Goal: Information Seeking & Learning: Compare options

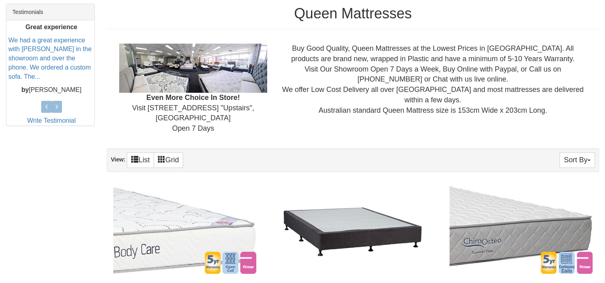
scroll to position [337, 0]
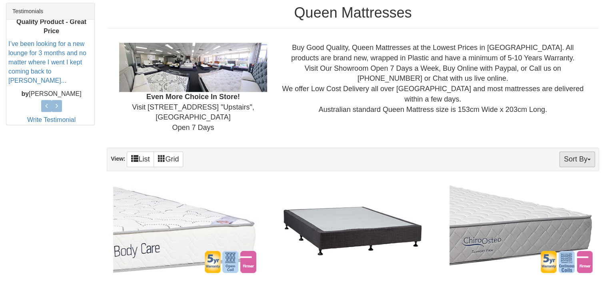
click at [590, 151] on button "Sort By" at bounding box center [577, 159] width 36 height 16
click at [559, 181] on link "Price+" at bounding box center [562, 186] width 63 height 10
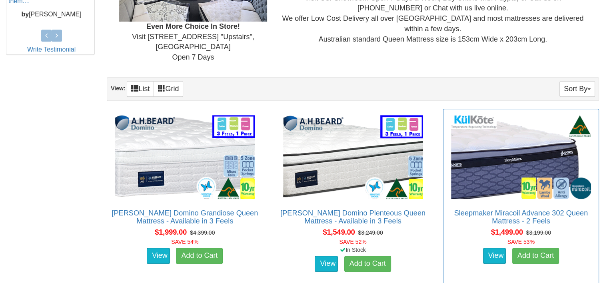
scroll to position [406, 0]
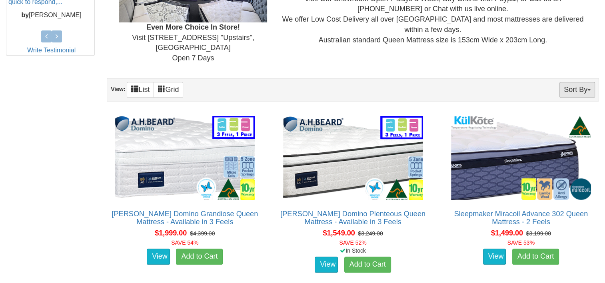
click at [574, 82] on button "Sort By" at bounding box center [577, 90] width 36 height 16
click at [554, 111] on link "Price-" at bounding box center [562, 116] width 63 height 10
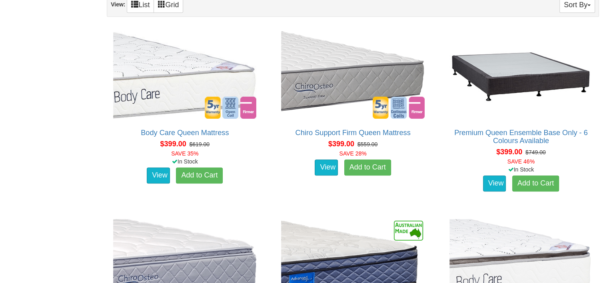
scroll to position [492, 0]
